Goal: Task Accomplishment & Management: Manage account settings

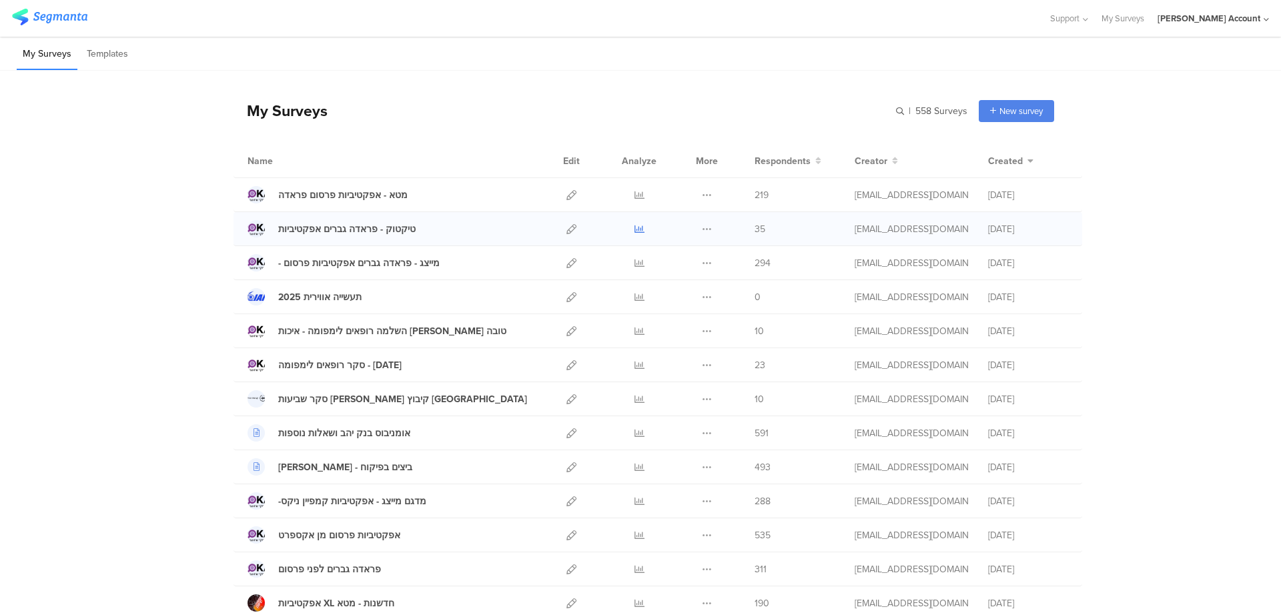
click at [637, 226] on icon at bounding box center [640, 229] width 10 height 10
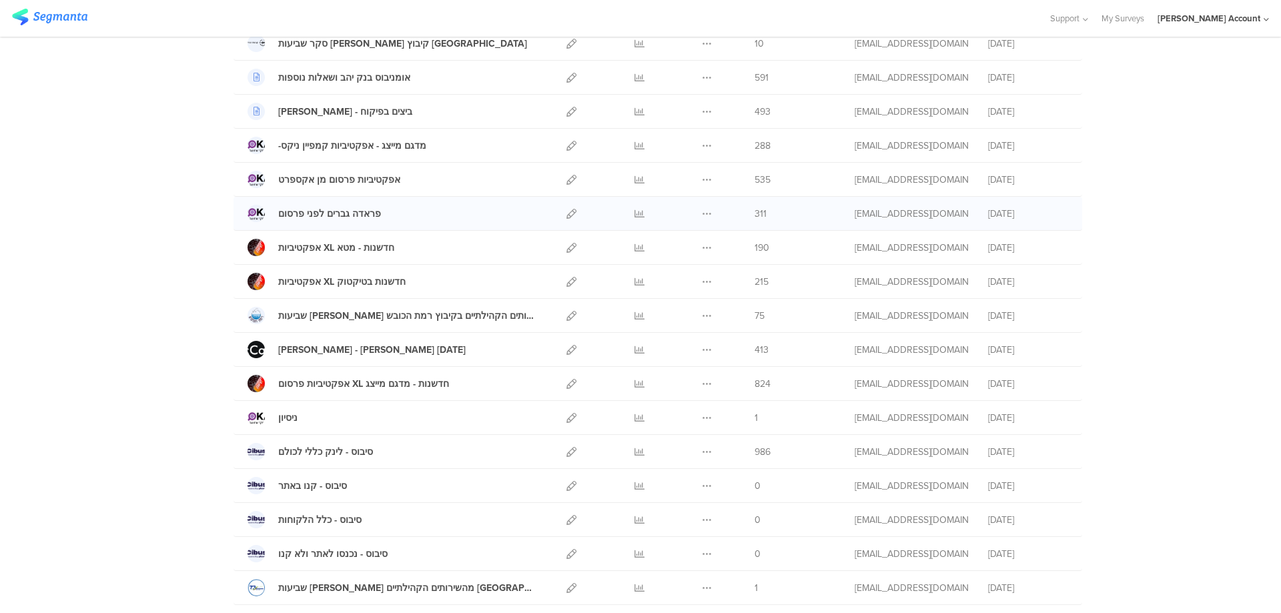
scroll to position [653, 0]
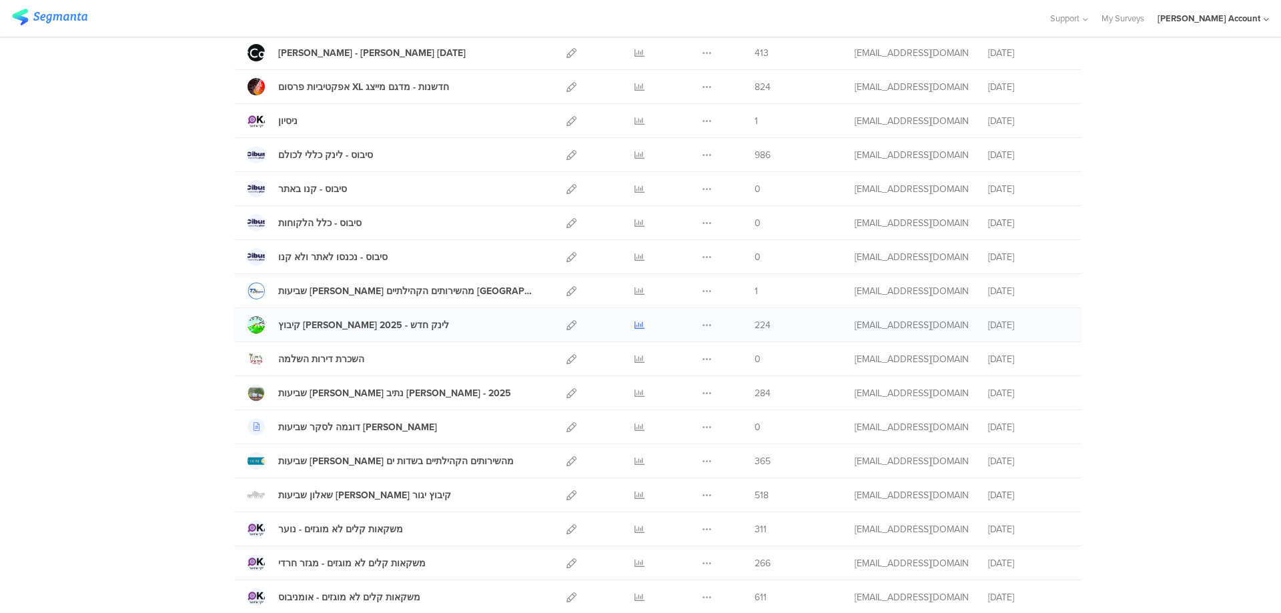
click at [635, 321] on icon at bounding box center [640, 325] width 10 height 10
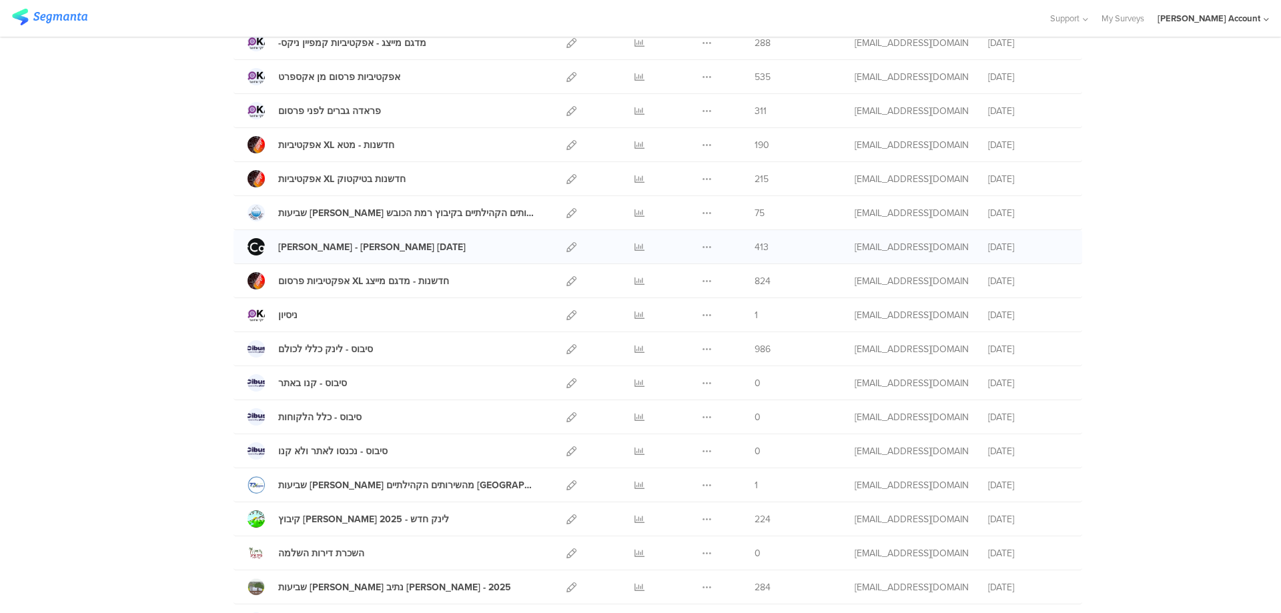
scroll to position [712, 0]
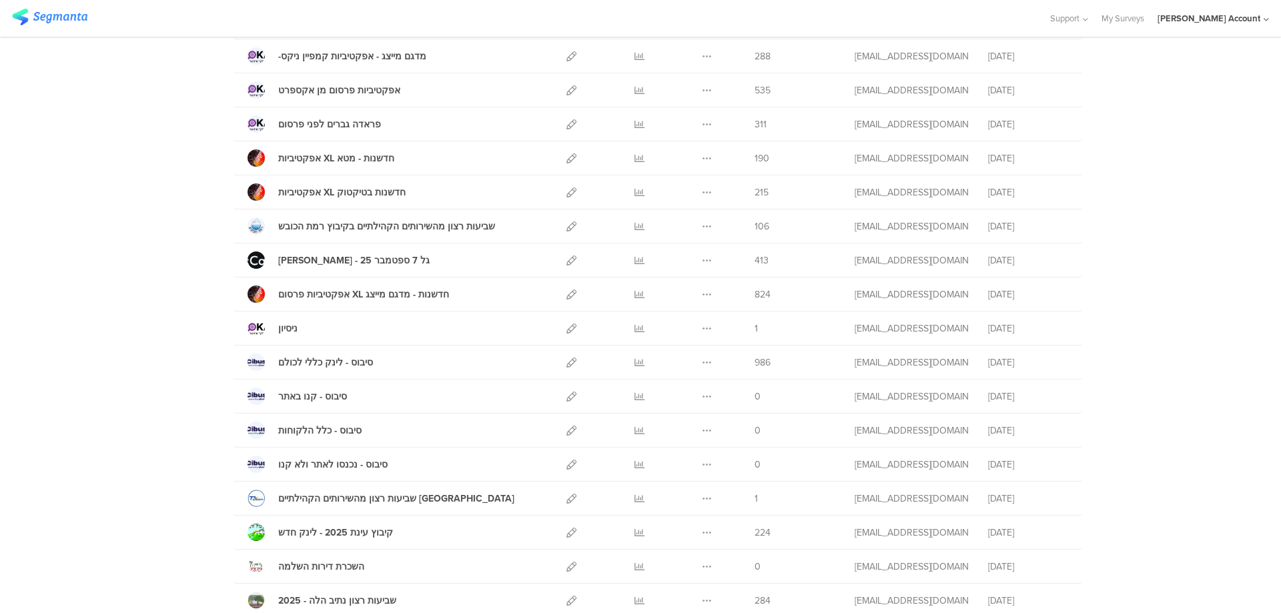
scroll to position [6, 0]
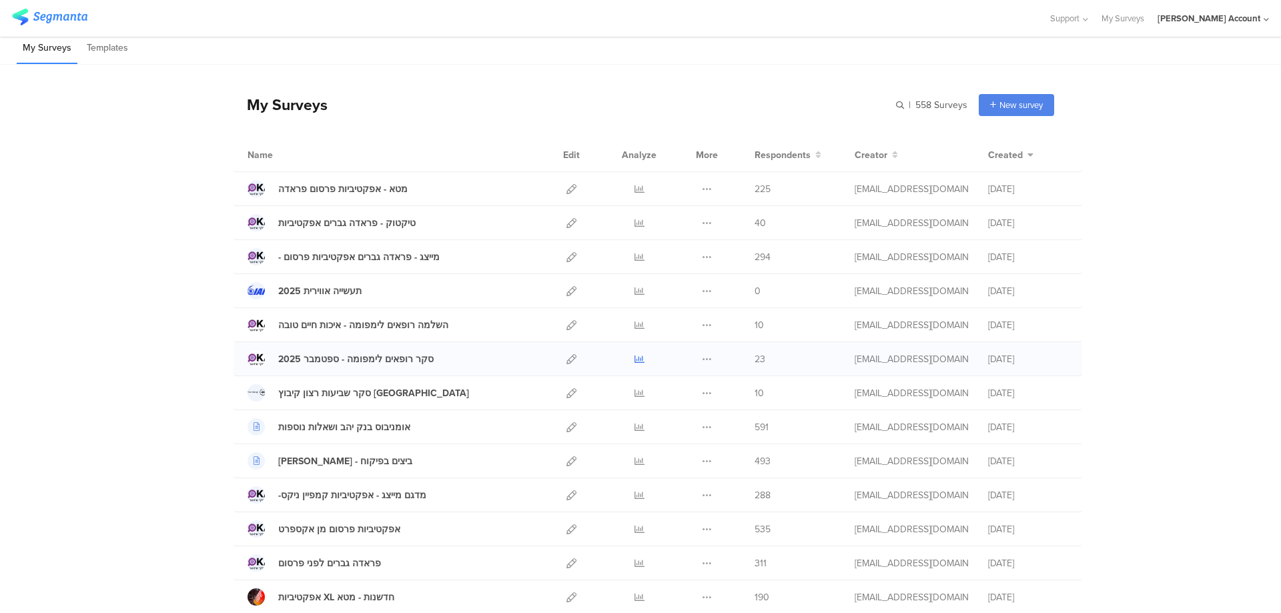
click at [635, 356] on icon at bounding box center [640, 359] width 10 height 10
click at [635, 220] on icon at bounding box center [640, 223] width 10 height 10
